Goal: Navigation & Orientation: Find specific page/section

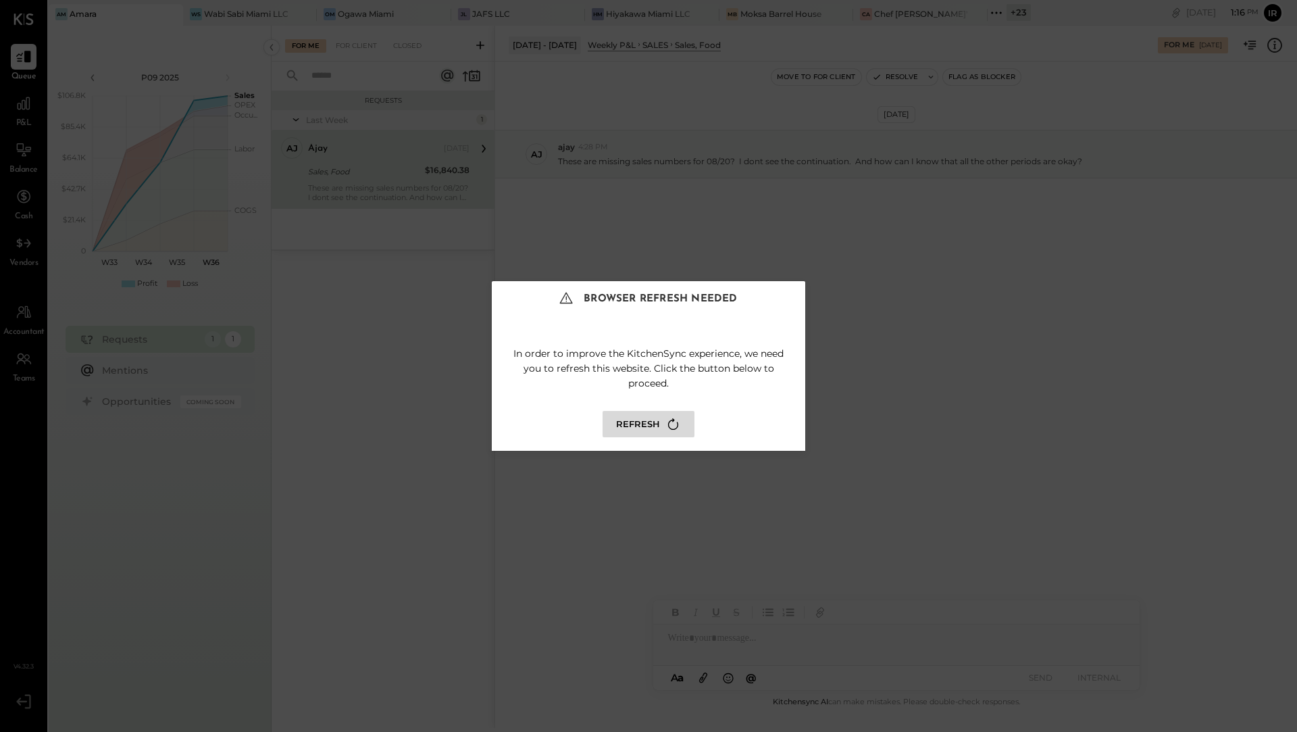
click at [636, 424] on button "Refresh" at bounding box center [649, 424] width 92 height 26
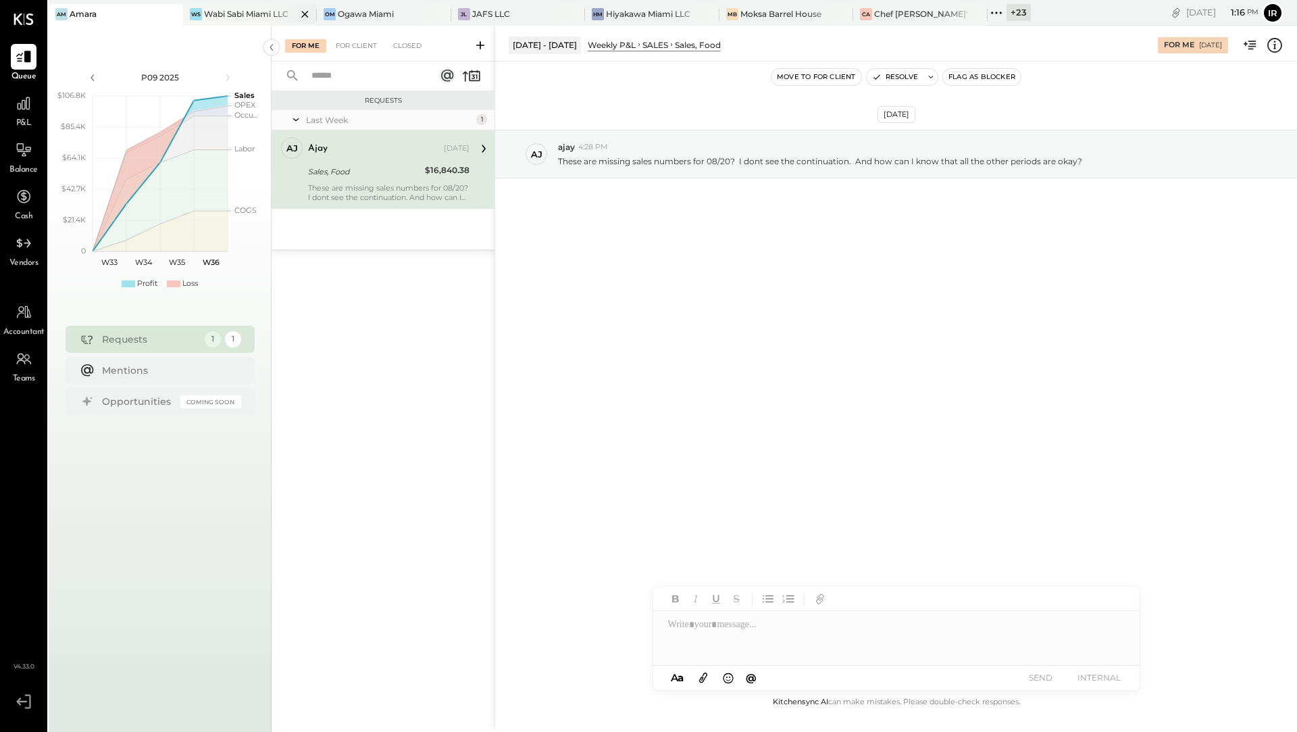
click at [251, 18] on div "Wabi Sabi Miami LLC" at bounding box center [246, 13] width 84 height 11
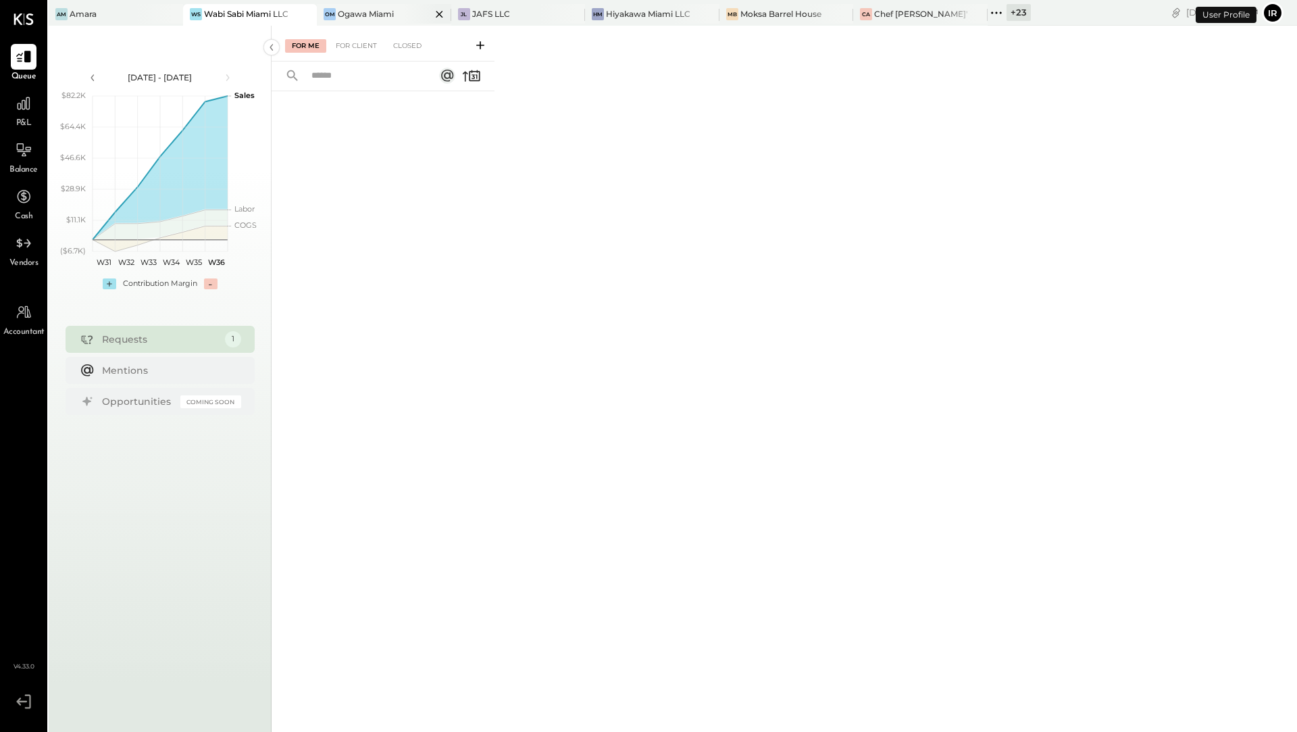
click at [358, 16] on div "Ogawa Miami" at bounding box center [366, 13] width 56 height 11
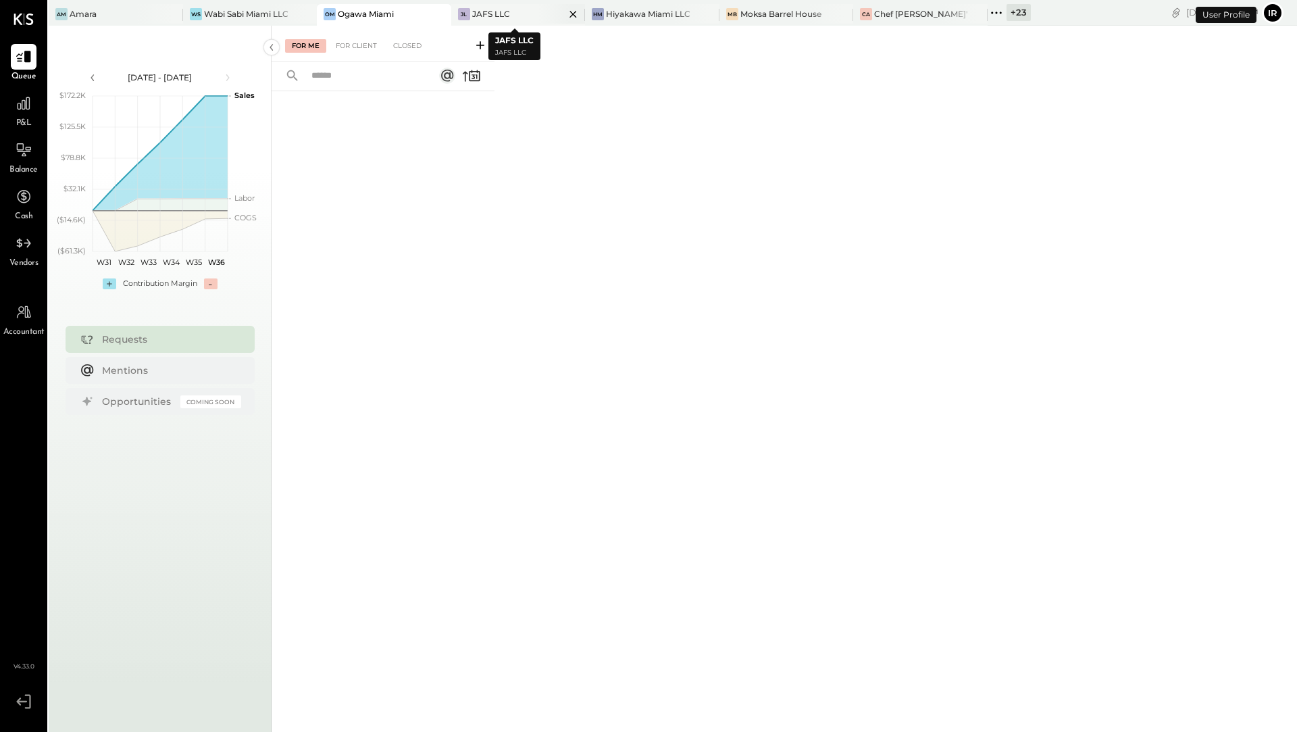
click at [496, 15] on div "JAFS LLC" at bounding box center [491, 13] width 38 height 11
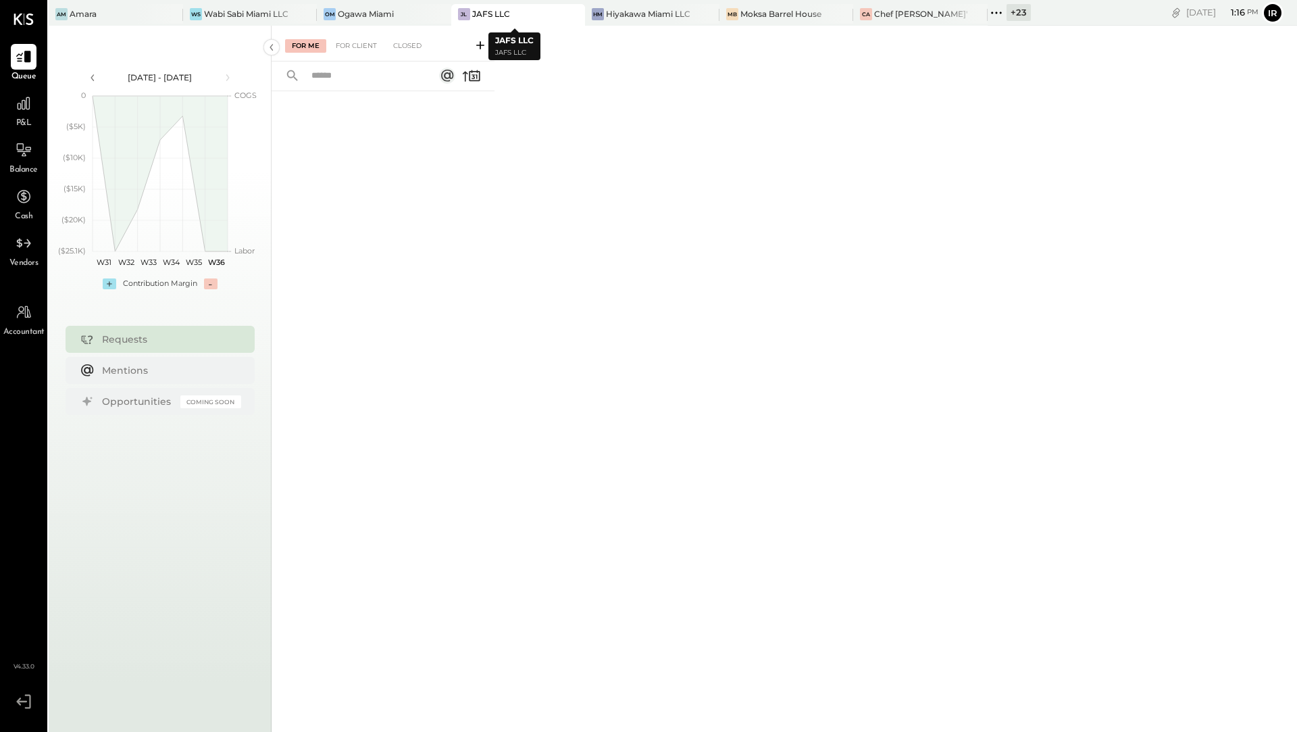
click at [638, 1] on div "Am Amara WS Wabi Sabi Miami LLC [PERSON_NAME][GEOGRAPHIC_DATA] [GEOGRAPHIC_DATA…" at bounding box center [540, 13] width 982 height 26
click at [647, 16] on div "Hiyakawa Miami LLC" at bounding box center [648, 13] width 84 height 11
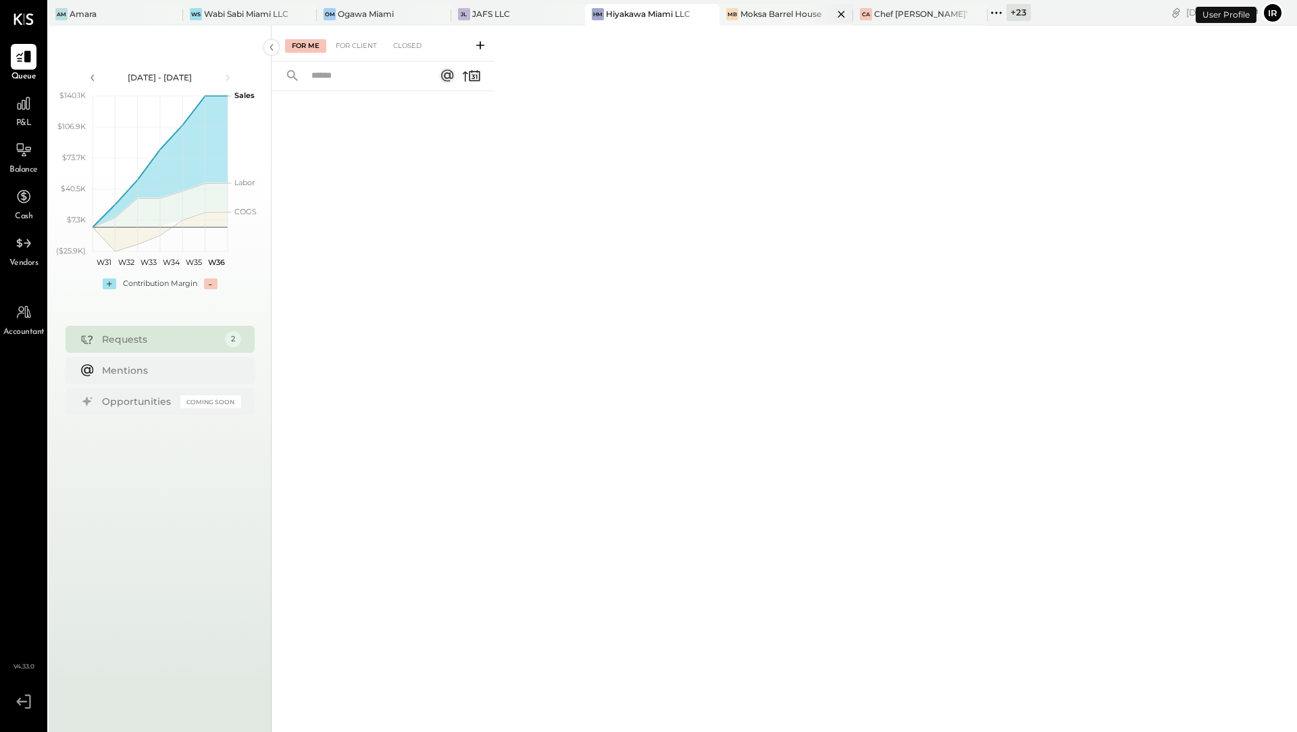
click at [761, 14] on div "Moksa Barrel House" at bounding box center [781, 13] width 81 height 11
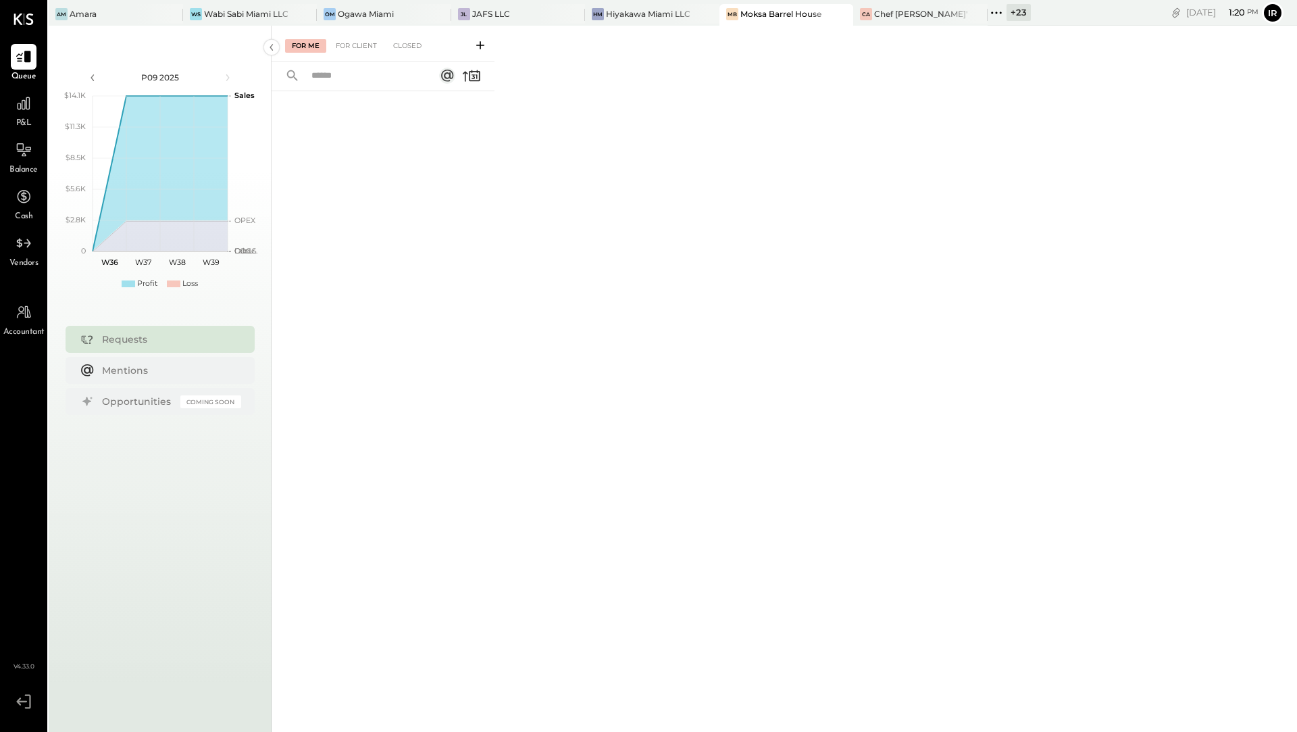
click at [749, 9] on div "Moksa Barrel House" at bounding box center [781, 13] width 81 height 11
